Goal: Use online tool/utility

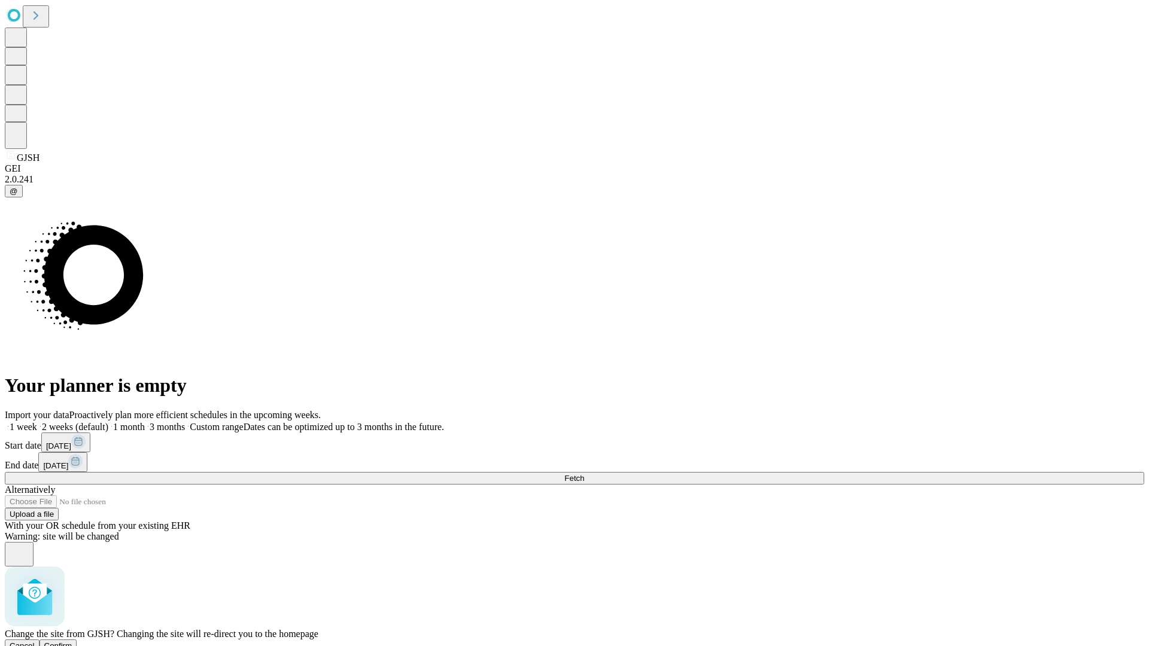
click at [72, 642] on span "Confirm" at bounding box center [58, 646] width 28 height 9
click at [108, 422] on label "2 weeks (default)" at bounding box center [72, 427] width 71 height 10
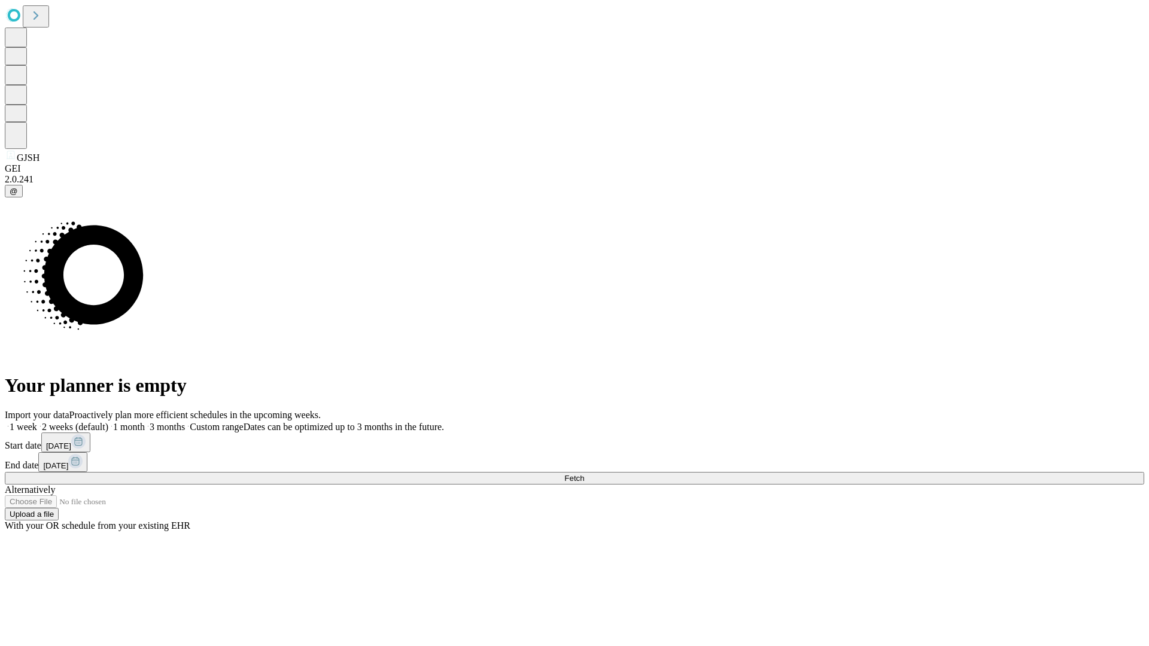
click at [584, 474] on span "Fetch" at bounding box center [574, 478] width 20 height 9
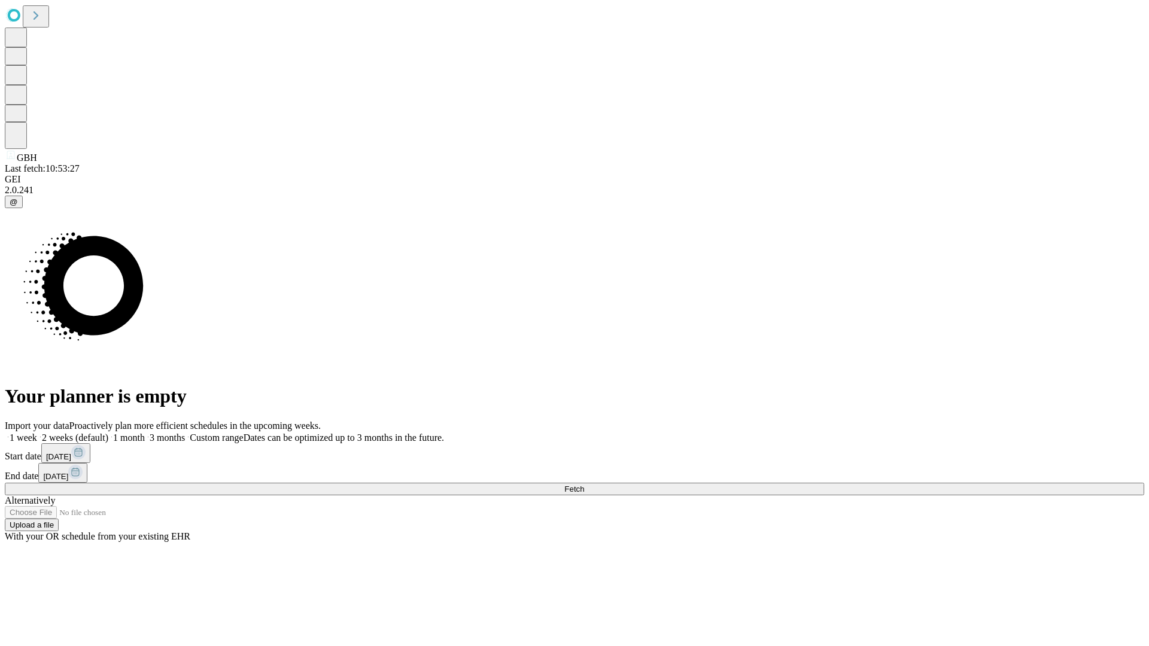
click at [108, 433] on label "2 weeks (default)" at bounding box center [72, 438] width 71 height 10
click at [584, 485] on span "Fetch" at bounding box center [574, 489] width 20 height 9
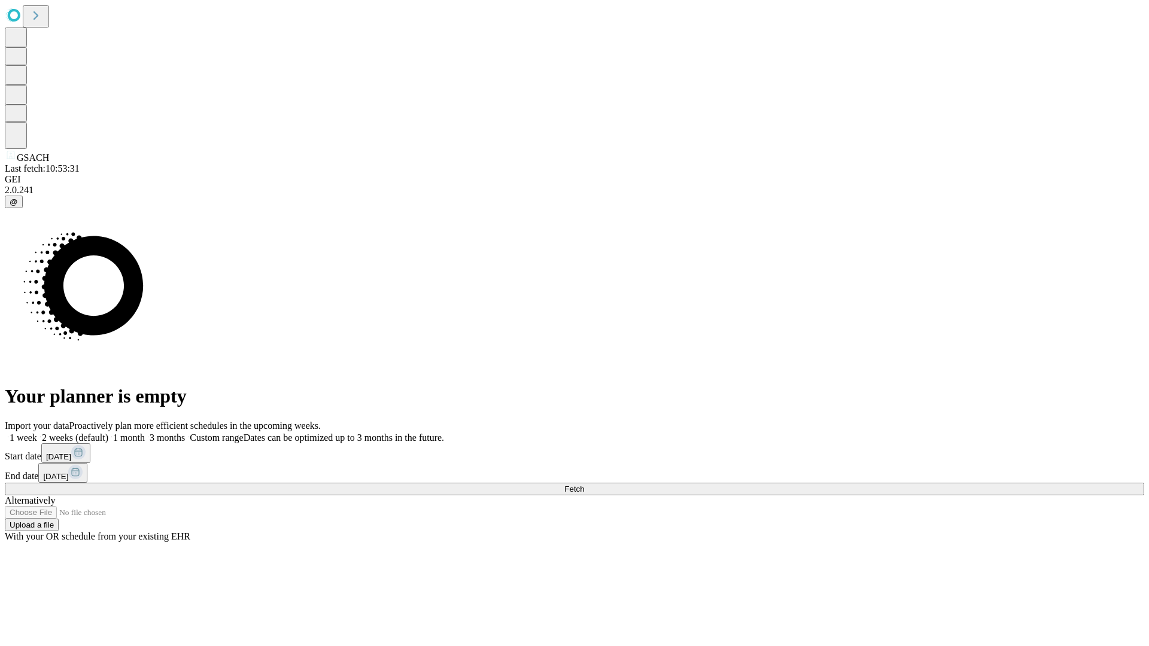
click at [108, 433] on label "2 weeks (default)" at bounding box center [72, 438] width 71 height 10
click at [584, 485] on span "Fetch" at bounding box center [574, 489] width 20 height 9
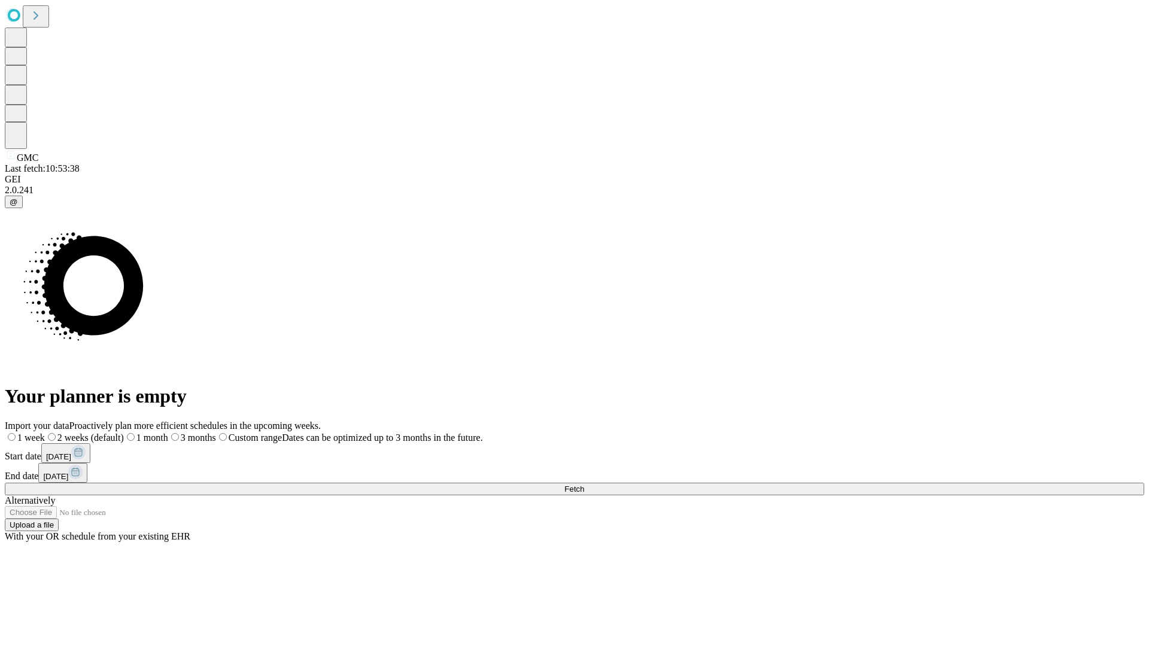
click at [124, 433] on label "2 weeks (default)" at bounding box center [84, 438] width 79 height 10
click at [584, 485] on span "Fetch" at bounding box center [574, 489] width 20 height 9
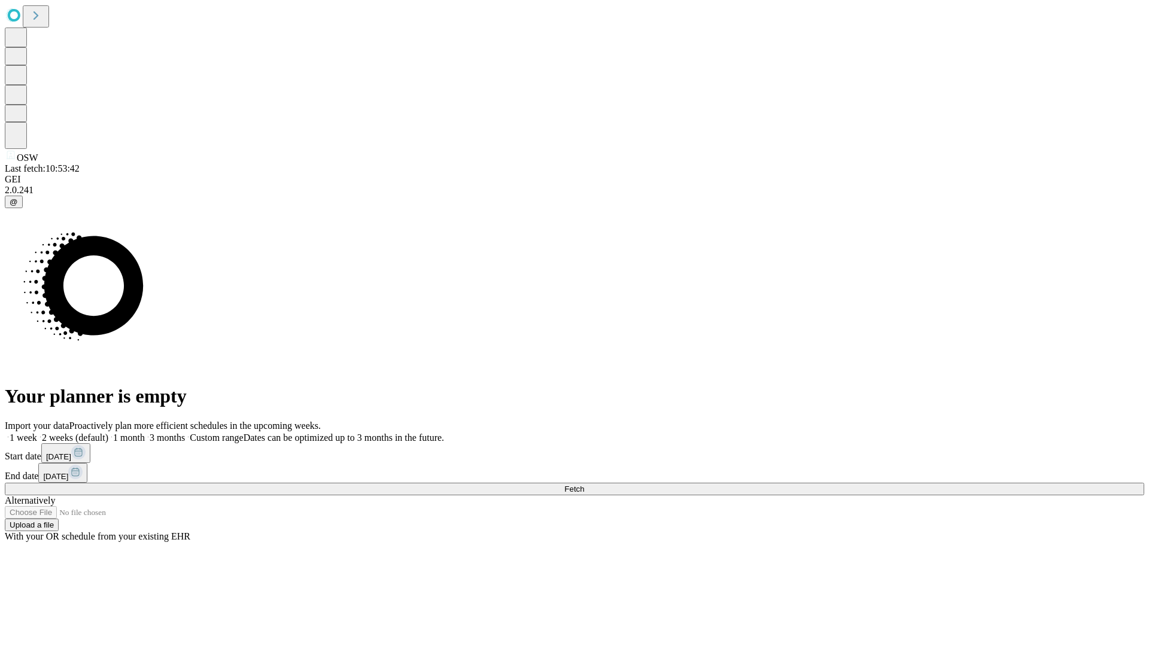
click at [108, 433] on label "2 weeks (default)" at bounding box center [72, 438] width 71 height 10
click at [584, 485] on span "Fetch" at bounding box center [574, 489] width 20 height 9
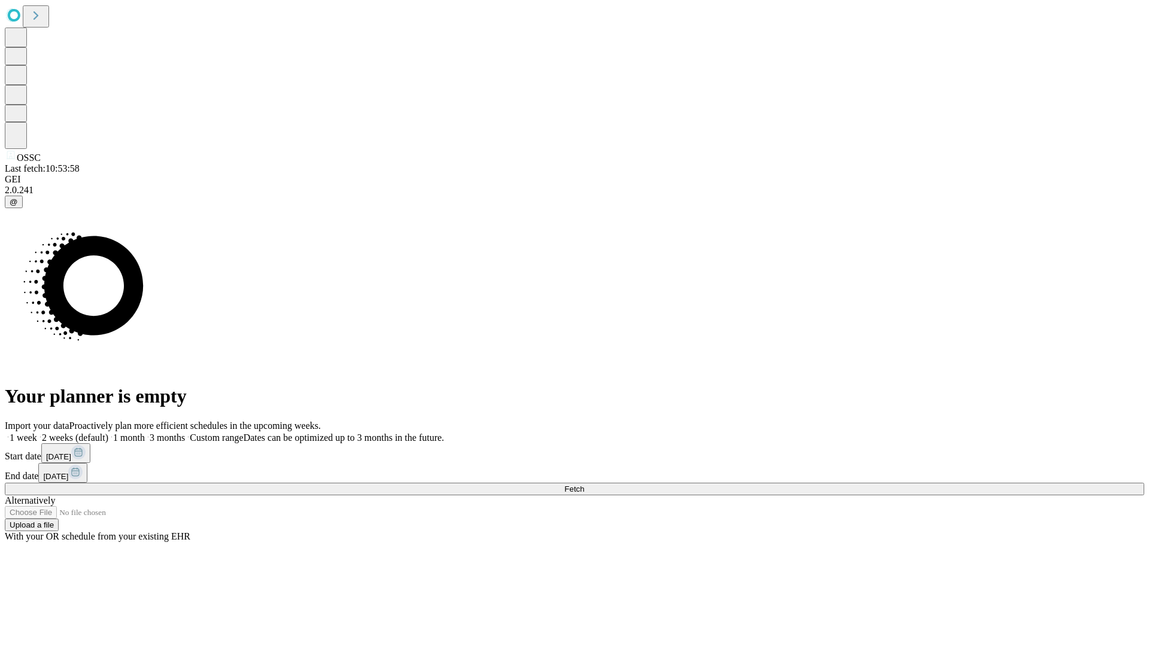
click at [108, 433] on label "2 weeks (default)" at bounding box center [72, 438] width 71 height 10
click at [584, 485] on span "Fetch" at bounding box center [574, 489] width 20 height 9
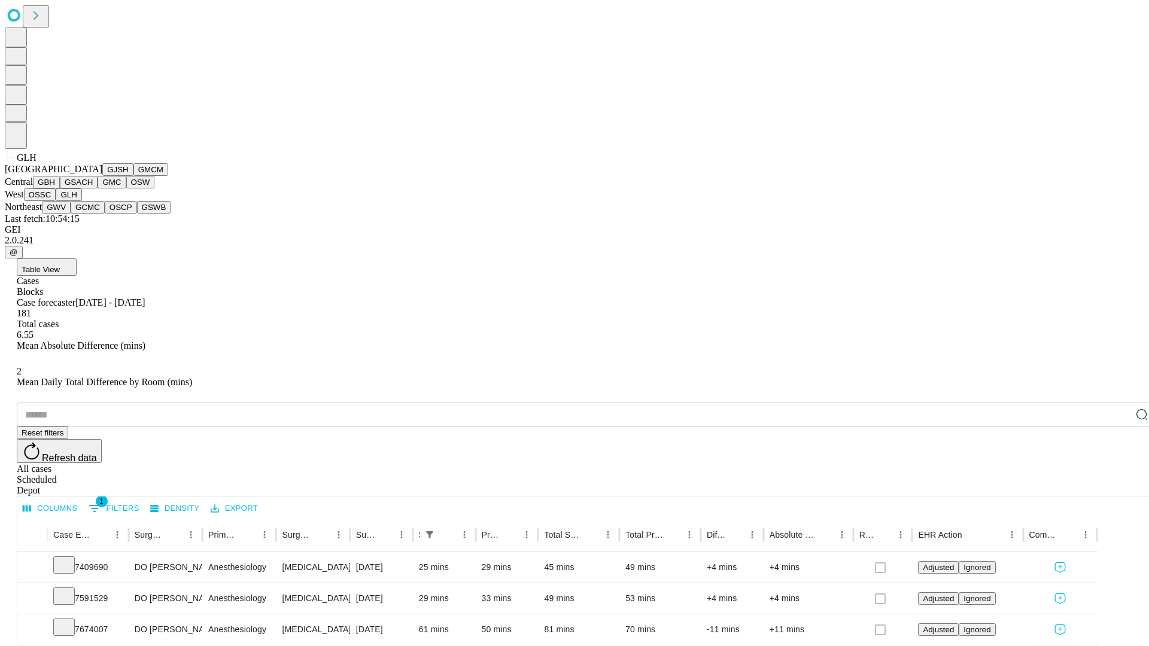
click at [71, 214] on button "GWV" at bounding box center [56, 207] width 29 height 13
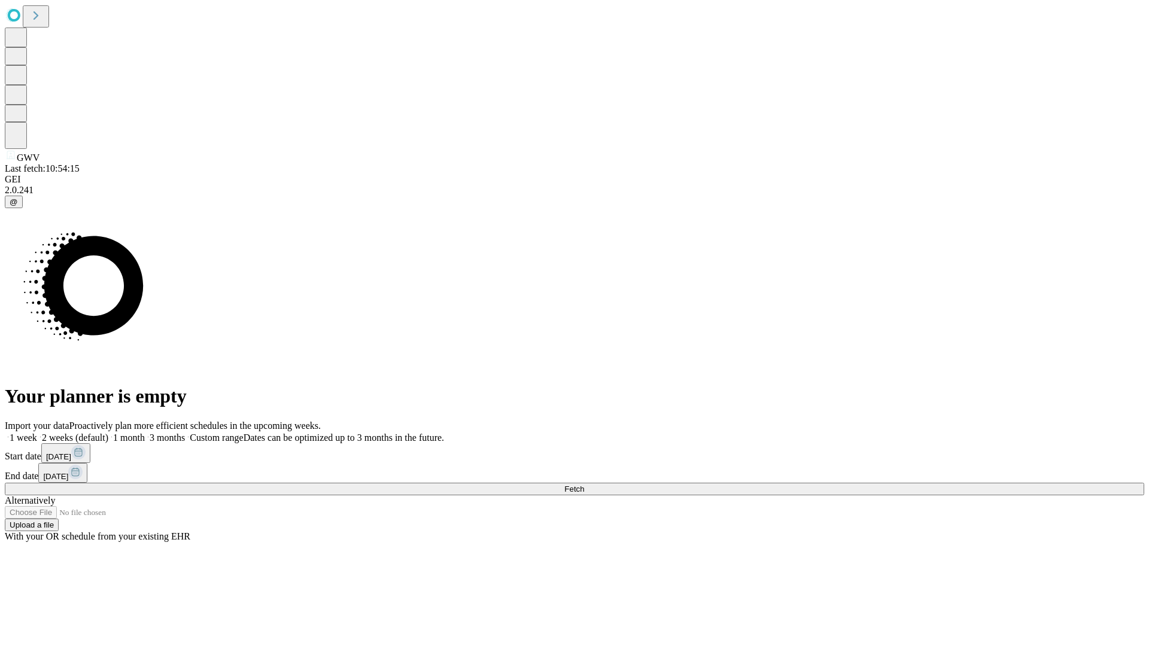
click at [108, 433] on label "2 weeks (default)" at bounding box center [72, 438] width 71 height 10
click at [584, 485] on span "Fetch" at bounding box center [574, 489] width 20 height 9
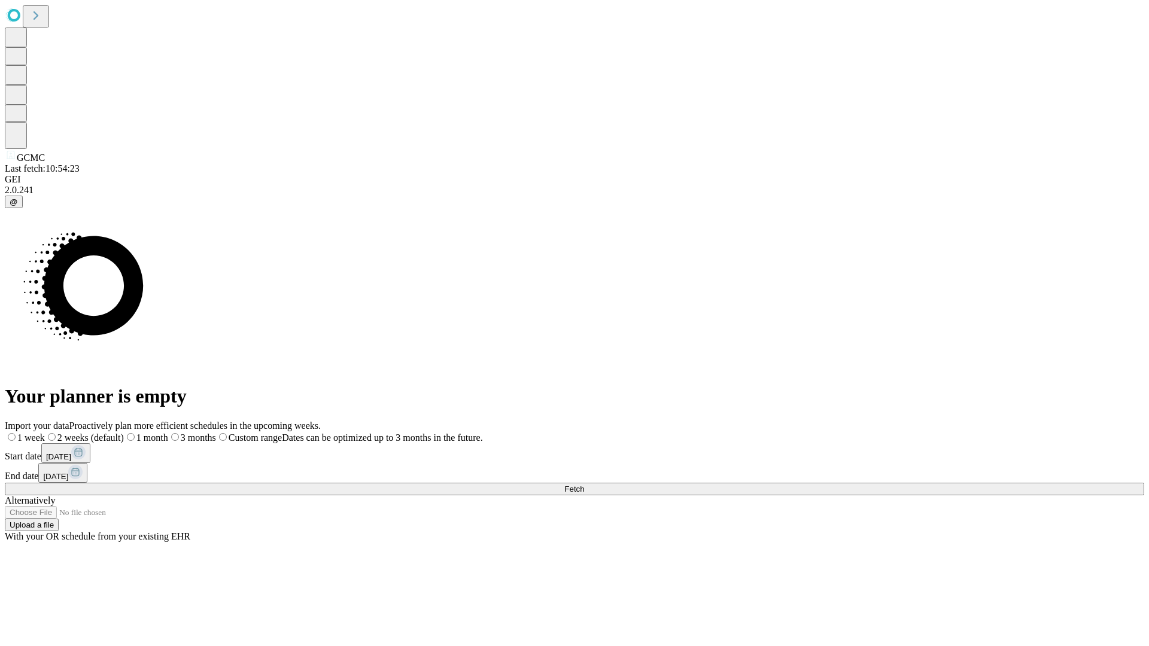
click at [124, 433] on label "2 weeks (default)" at bounding box center [84, 438] width 79 height 10
click at [584, 485] on span "Fetch" at bounding box center [574, 489] width 20 height 9
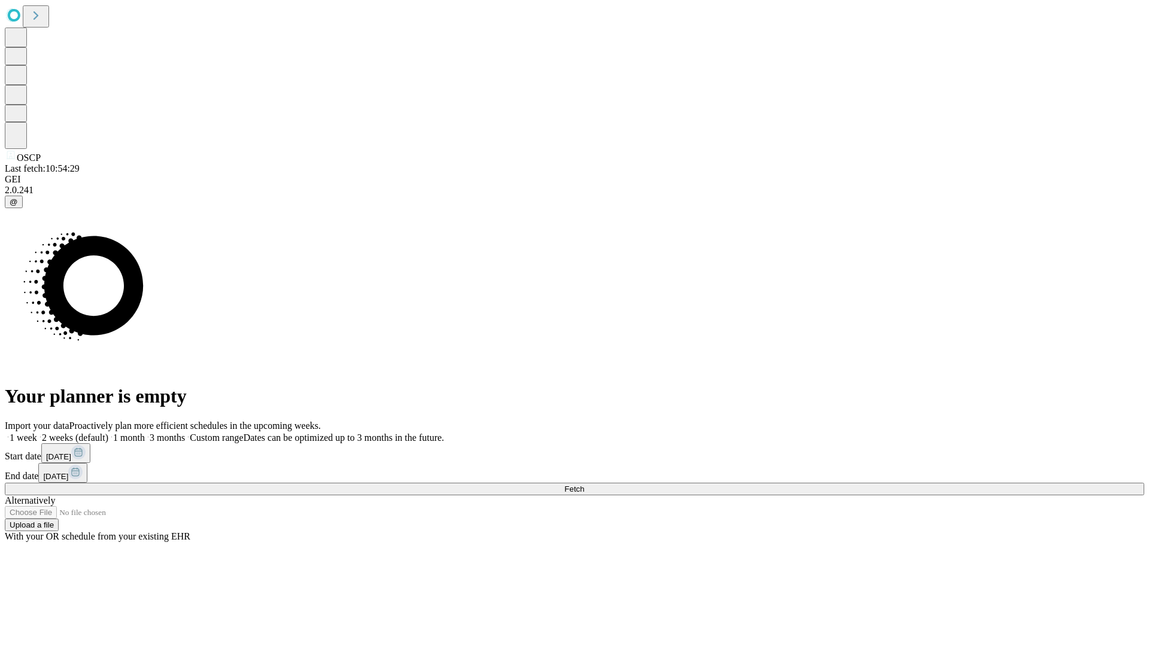
click at [108, 433] on label "2 weeks (default)" at bounding box center [72, 438] width 71 height 10
click at [584, 485] on span "Fetch" at bounding box center [574, 489] width 20 height 9
